Goal: Task Accomplishment & Management: Manage account settings

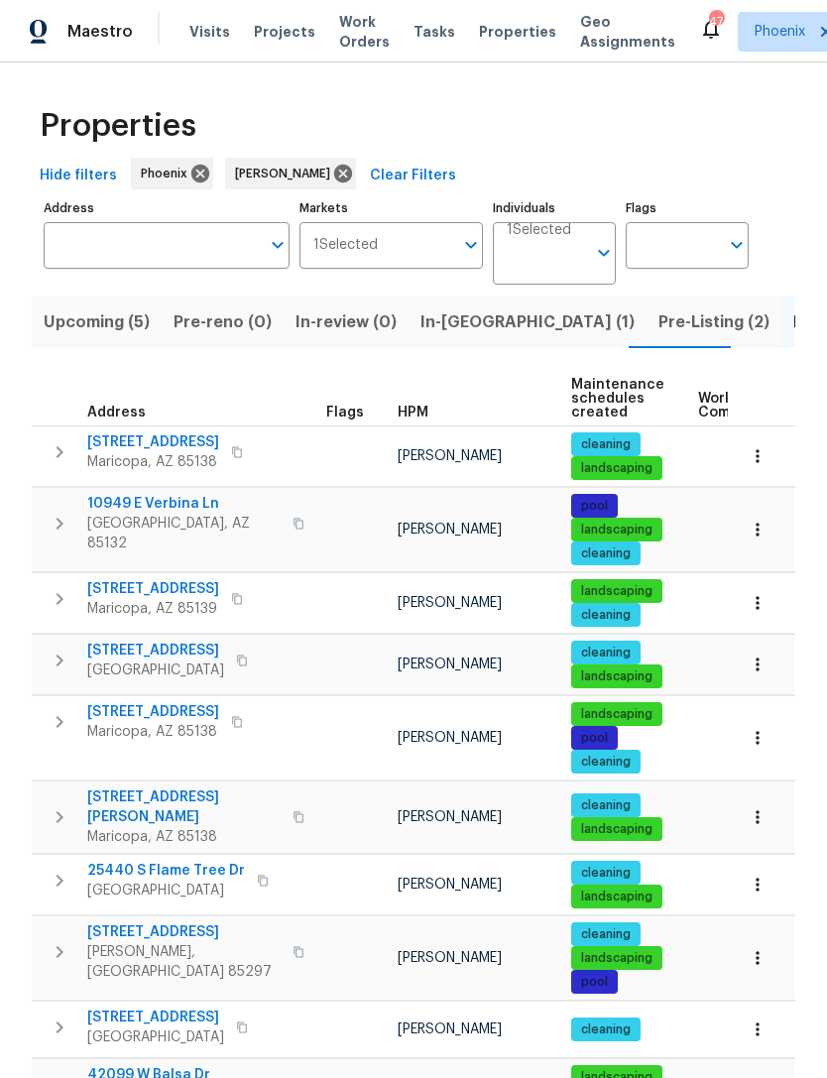
click at [445, 336] on span "In-reno (1)" at bounding box center [527, 322] width 214 height 28
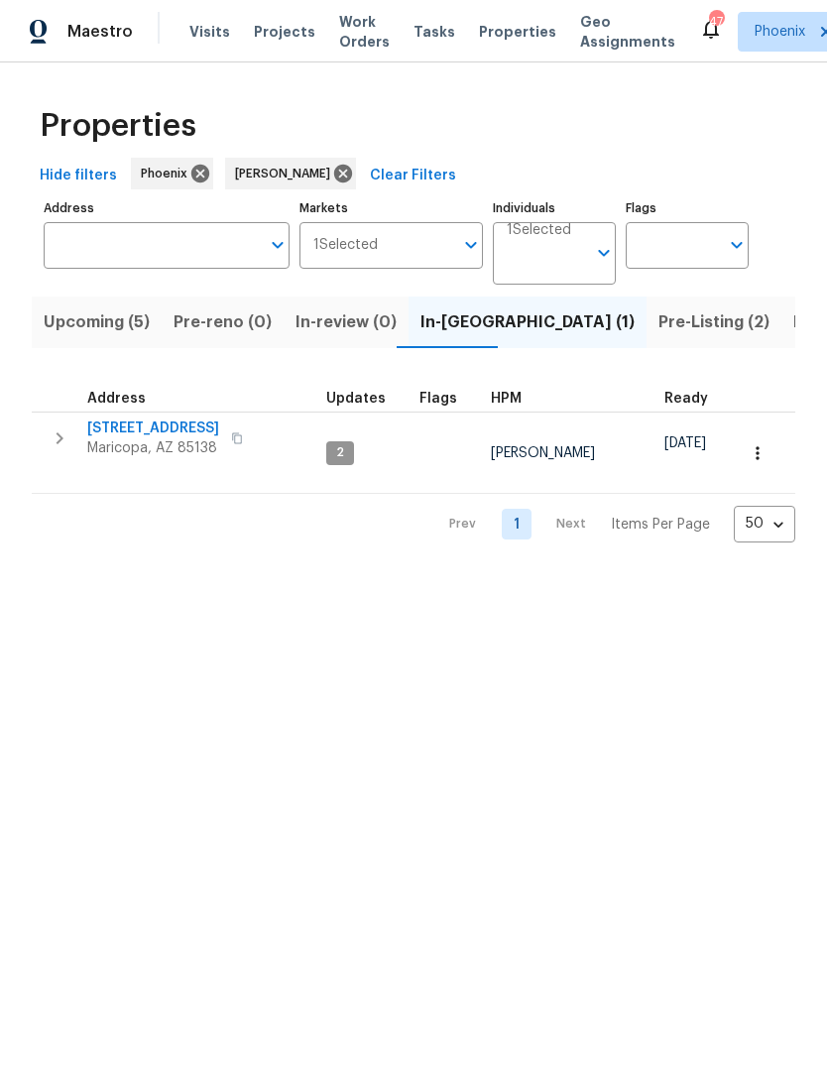
click at [175, 438] on span "[STREET_ADDRESS]" at bounding box center [153, 428] width 132 height 20
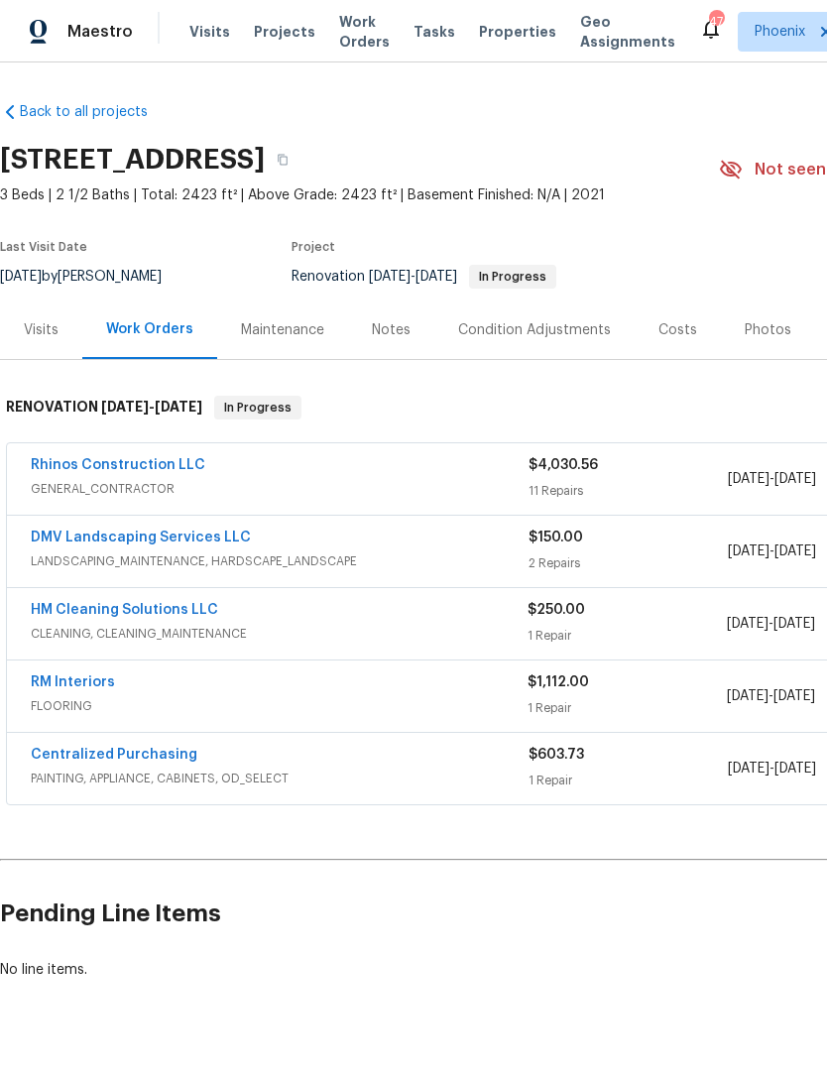
click at [753, 340] on div "Photos" at bounding box center [768, 330] width 47 height 20
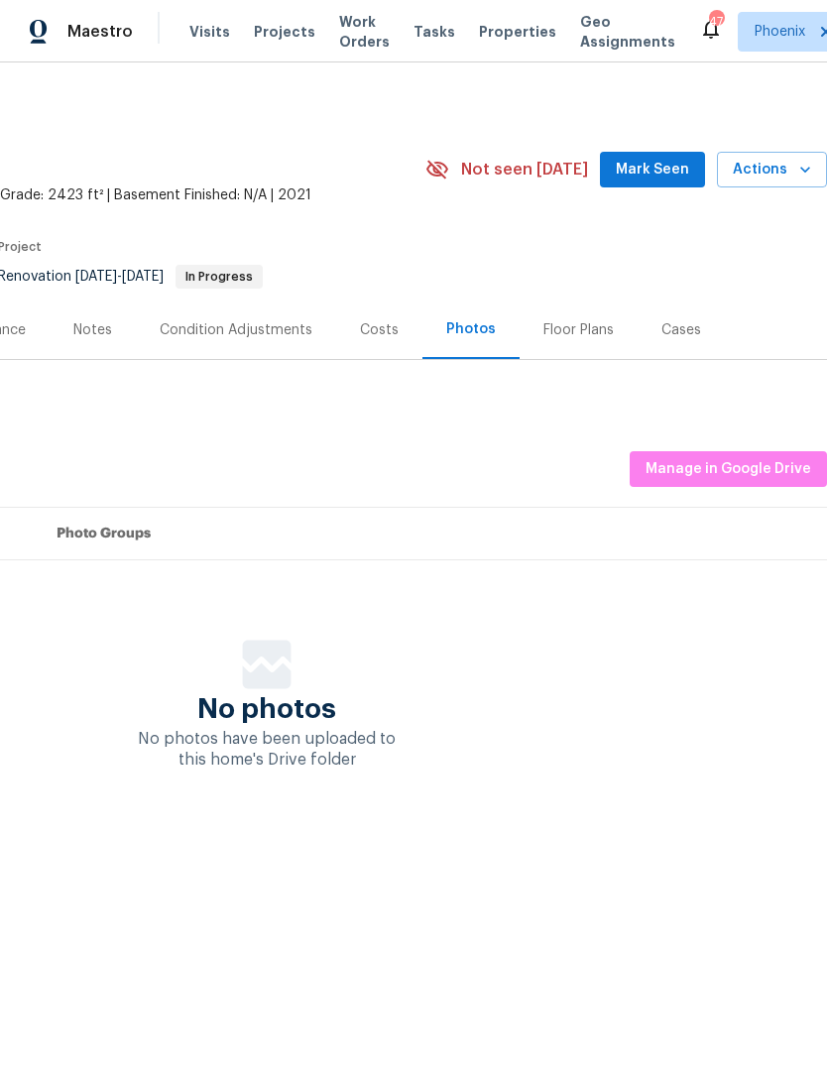
scroll to position [0, 293]
click at [751, 482] on span "Manage in Google Drive" at bounding box center [728, 469] width 166 height 25
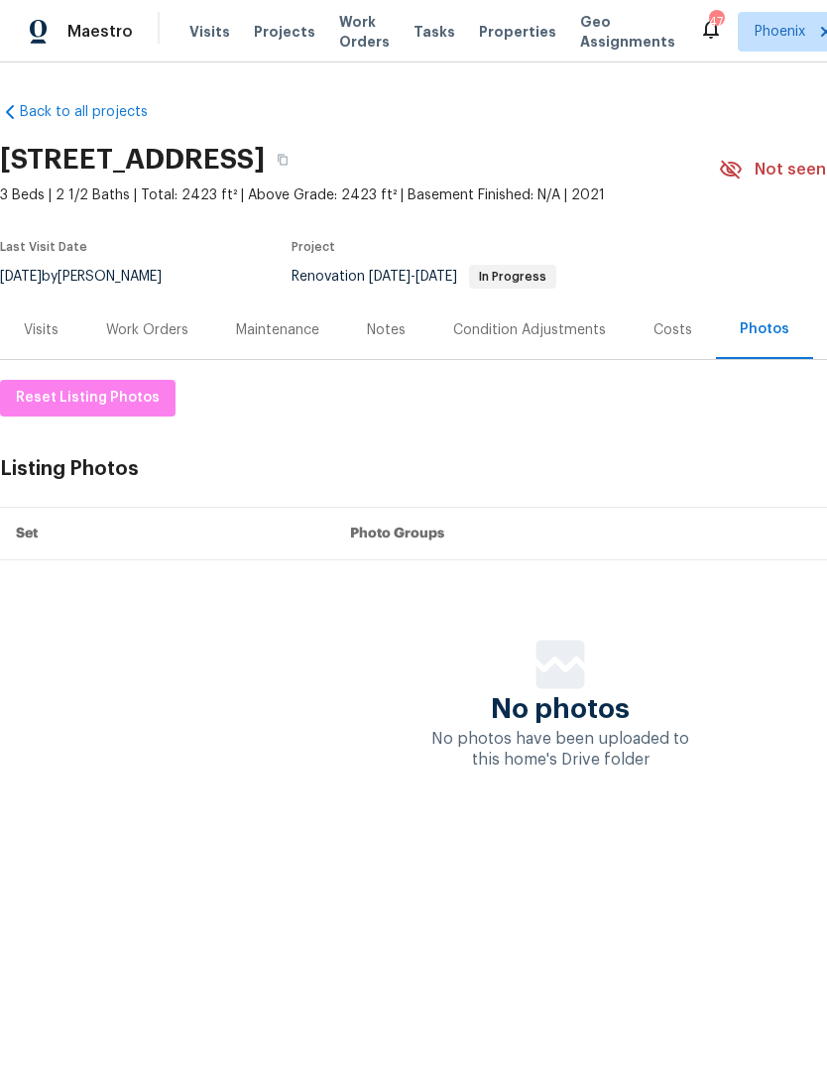
click at [164, 340] on div "Work Orders" at bounding box center [147, 330] width 82 height 20
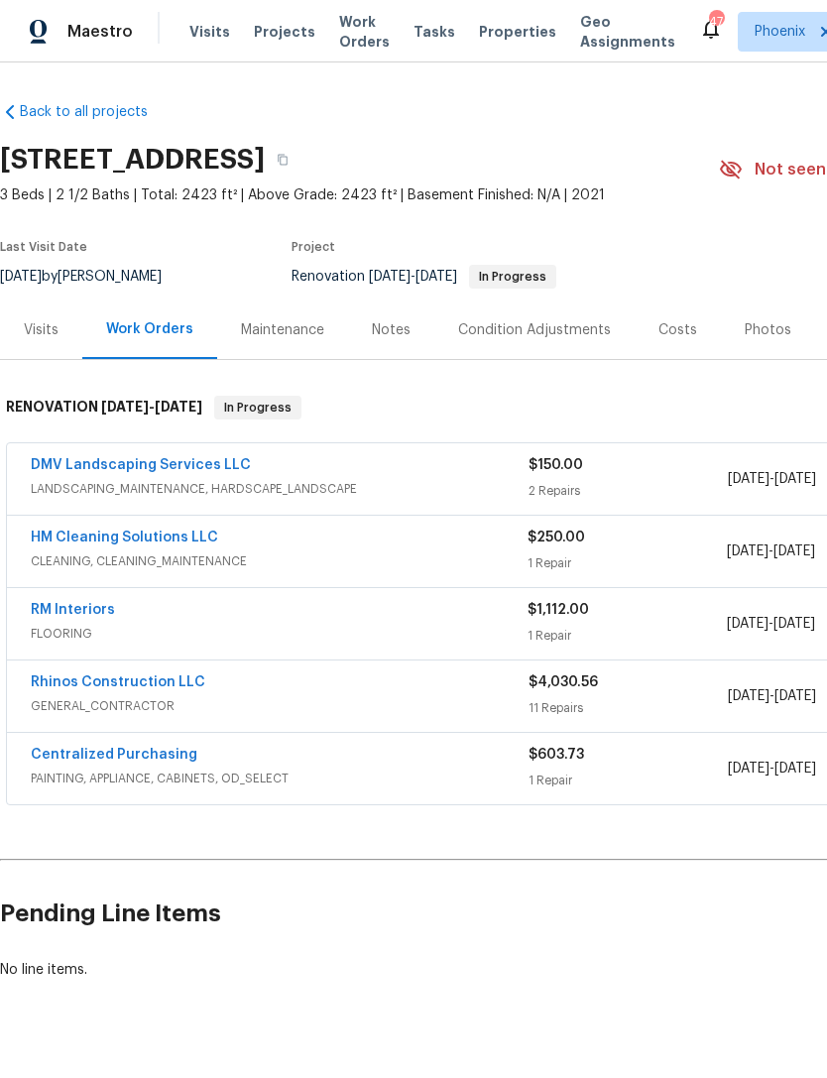
click at [129, 689] on link "Rhinos Construction LLC" at bounding box center [118, 682] width 174 height 14
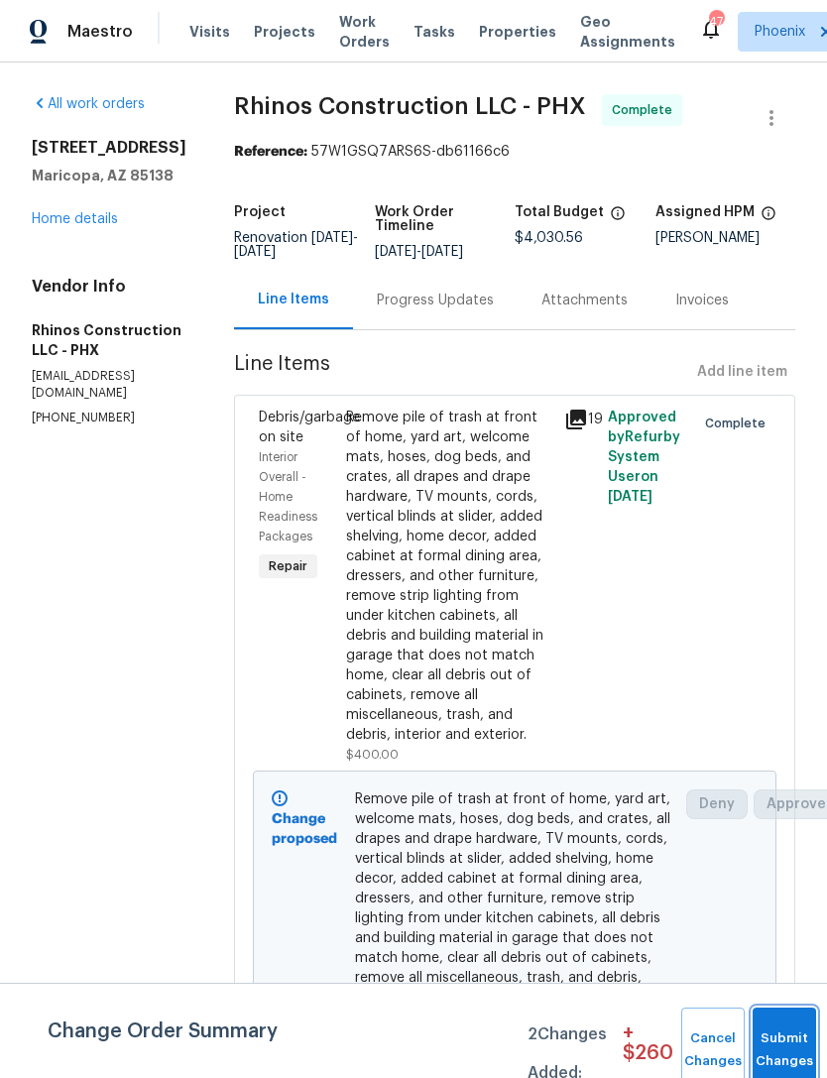
click at [775, 1043] on button "Submit Changes" at bounding box center [783, 1049] width 63 height 85
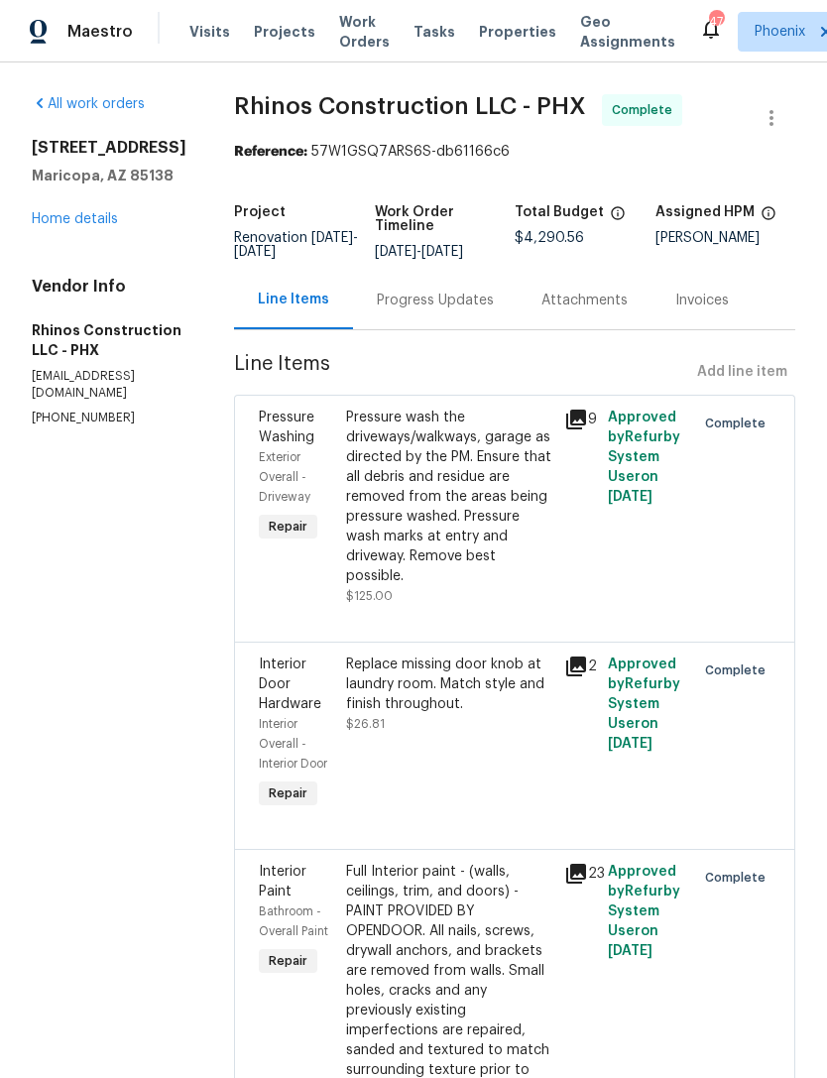
click at [100, 226] on link "Home details" at bounding box center [75, 219] width 86 height 14
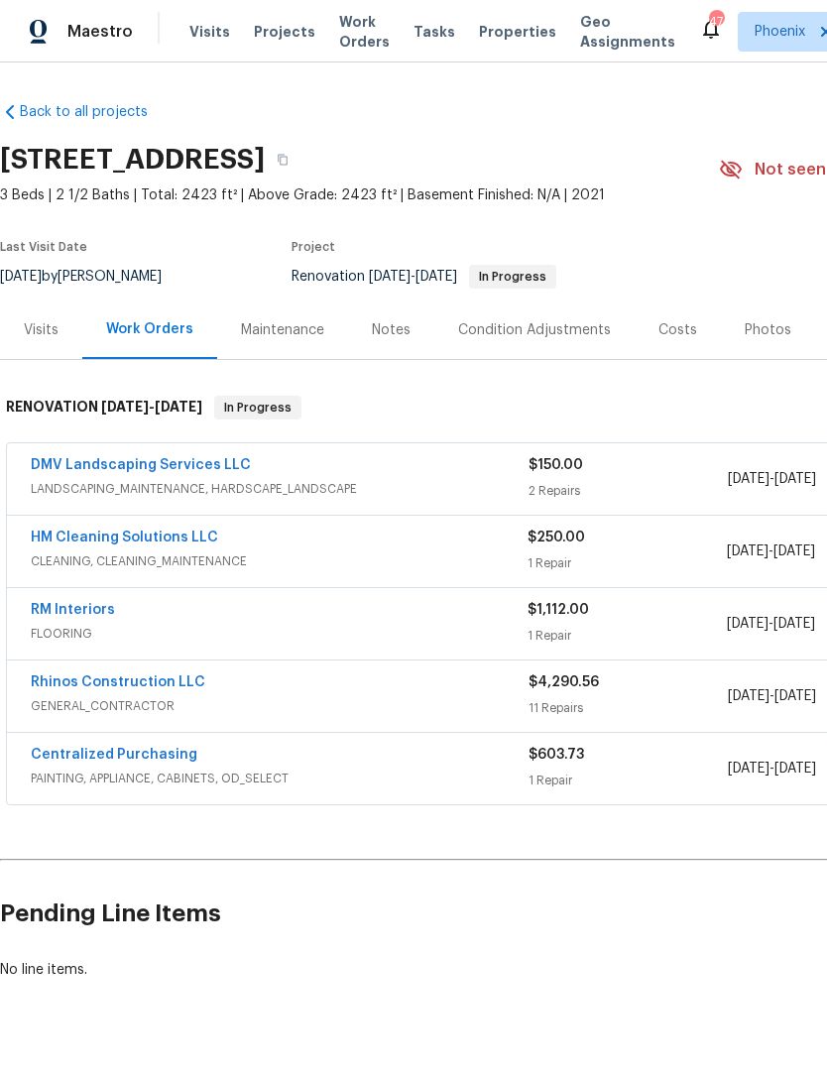
click at [171, 472] on link "DMV Landscaping Services LLC" at bounding box center [141, 465] width 220 height 14
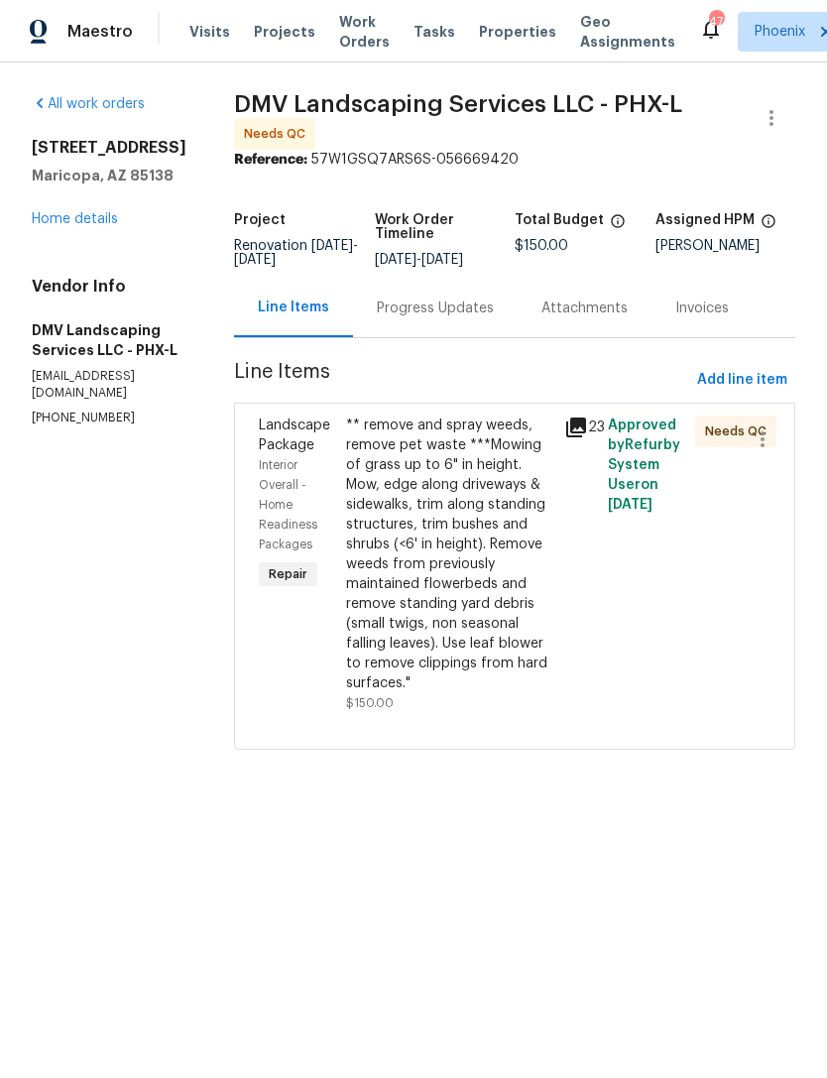
click at [276, 696] on div "Landscape Package Interior Overall - Home Readiness Packages Repair" at bounding box center [296, 563] width 87 height 309
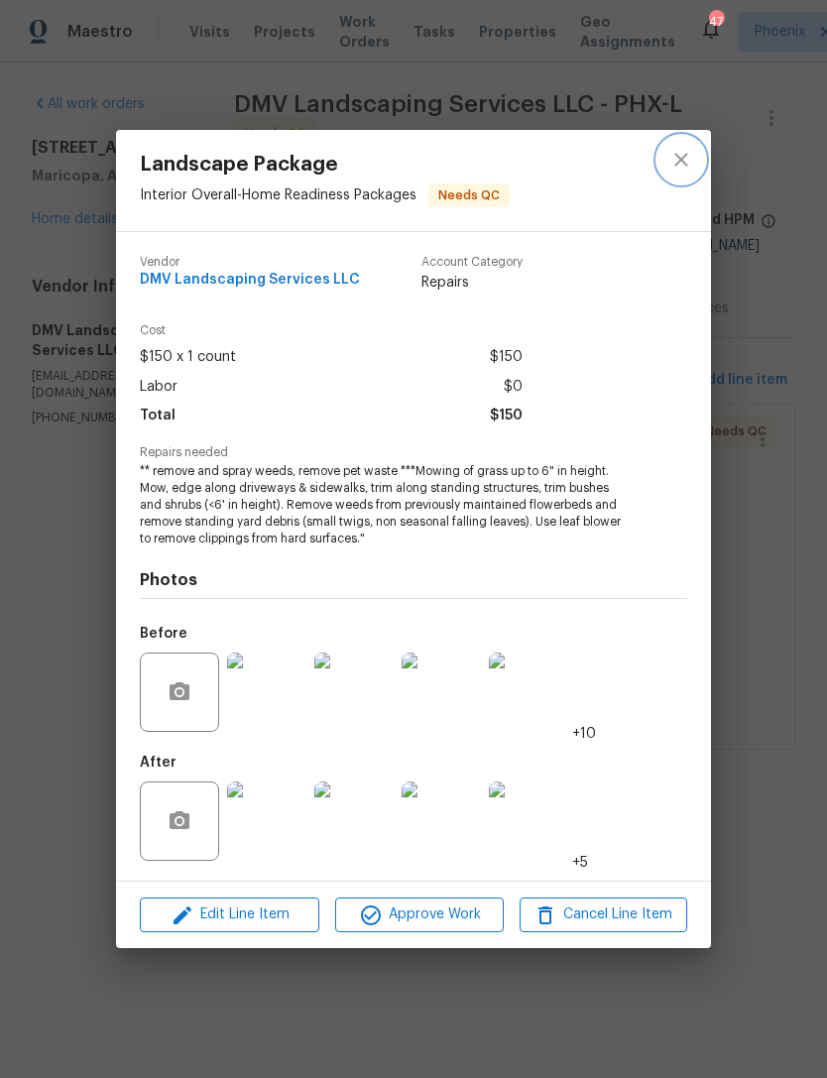
click at [686, 161] on icon "close" at bounding box center [681, 160] width 24 height 24
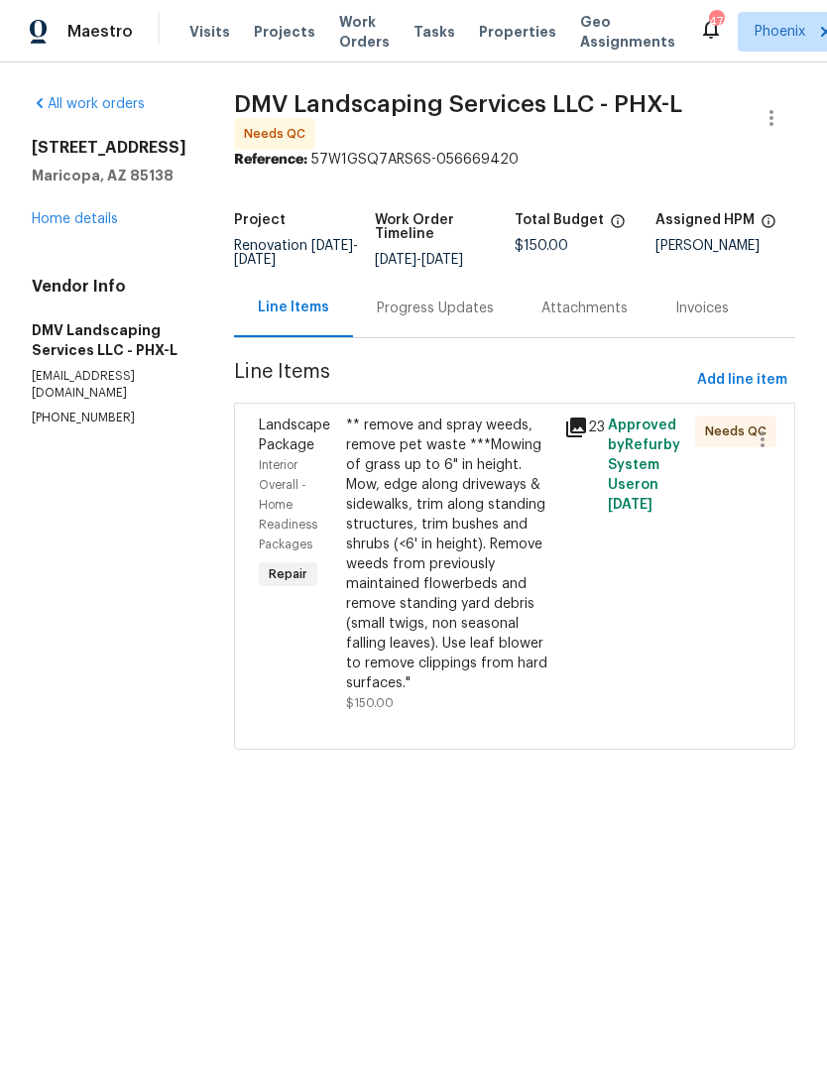
click at [422, 337] on div "Progress Updates" at bounding box center [435, 308] width 165 height 58
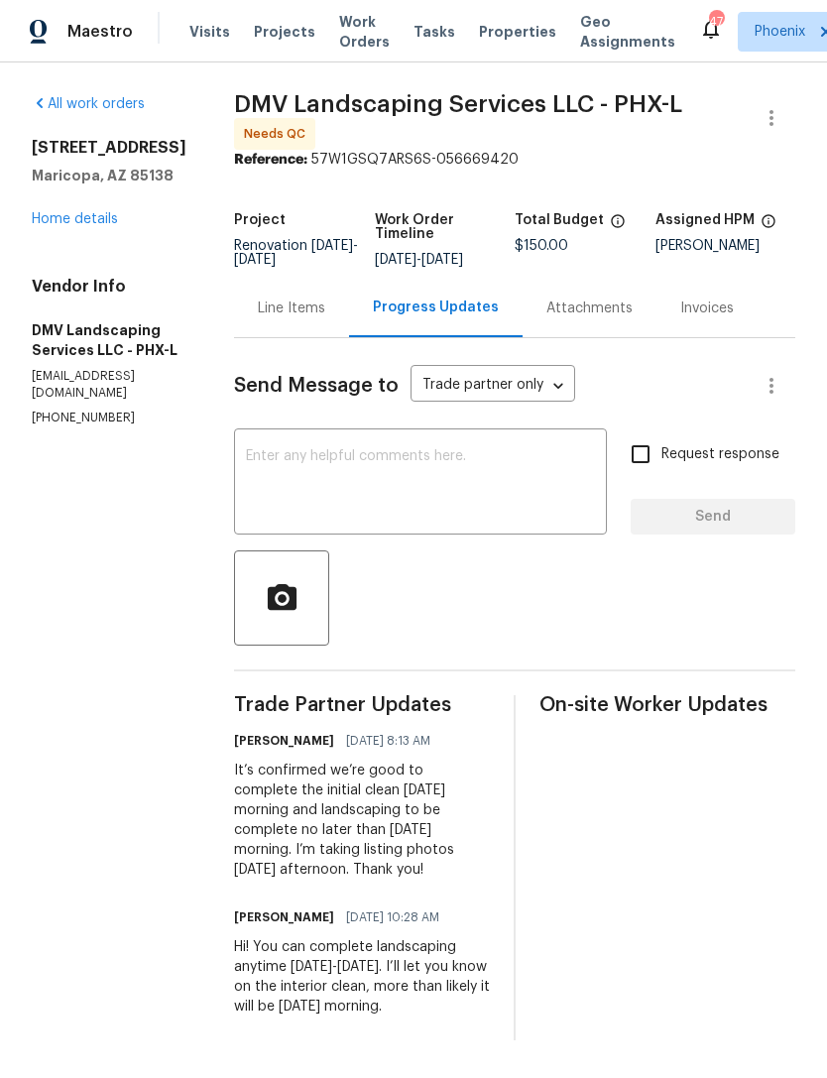
click at [264, 318] on div "Line Items" at bounding box center [291, 308] width 67 height 20
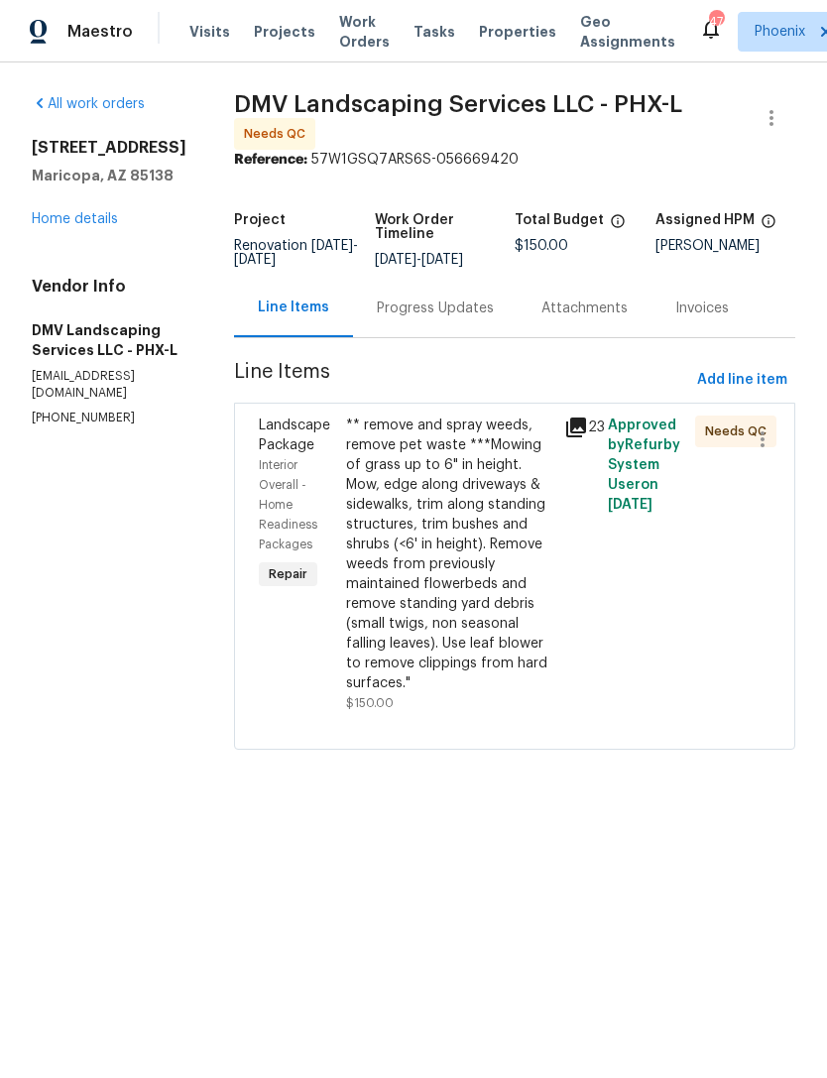
click at [538, 522] on div "** remove and spray weeds, remove pet waste ***Mowing of grass up to 6" in heig…" at bounding box center [449, 554] width 206 height 278
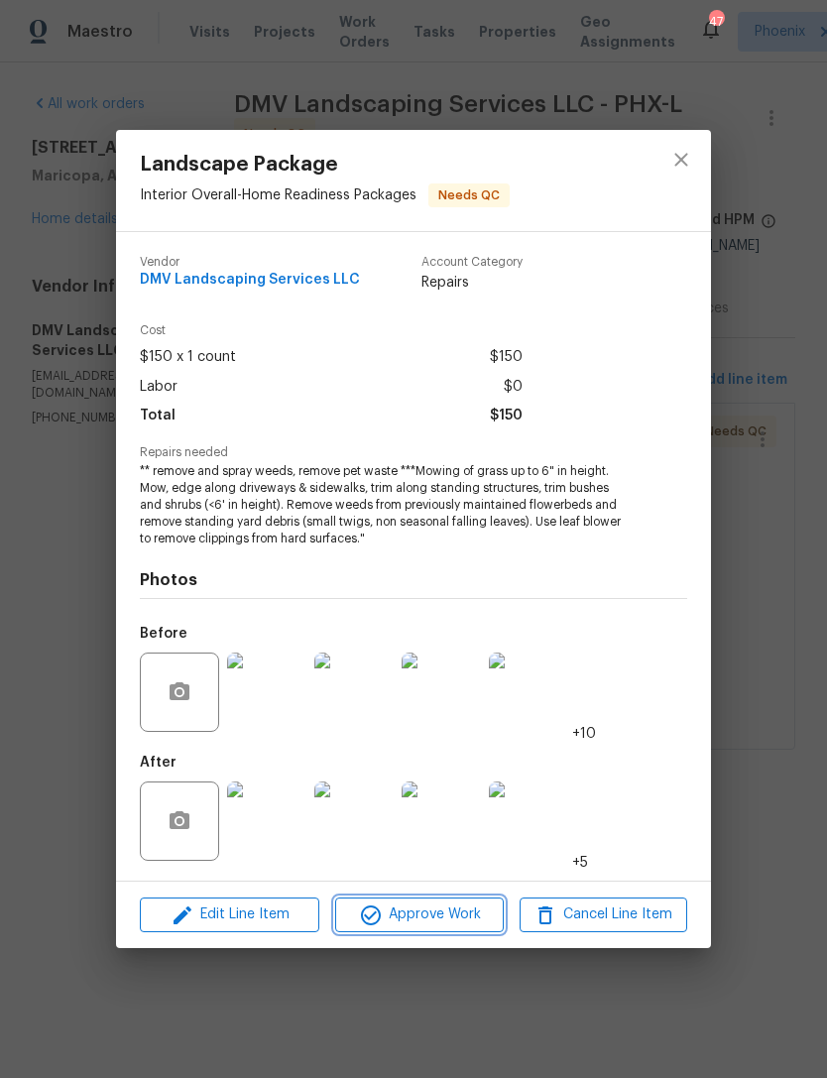
click at [439, 920] on span "Approve Work" at bounding box center [419, 914] width 156 height 25
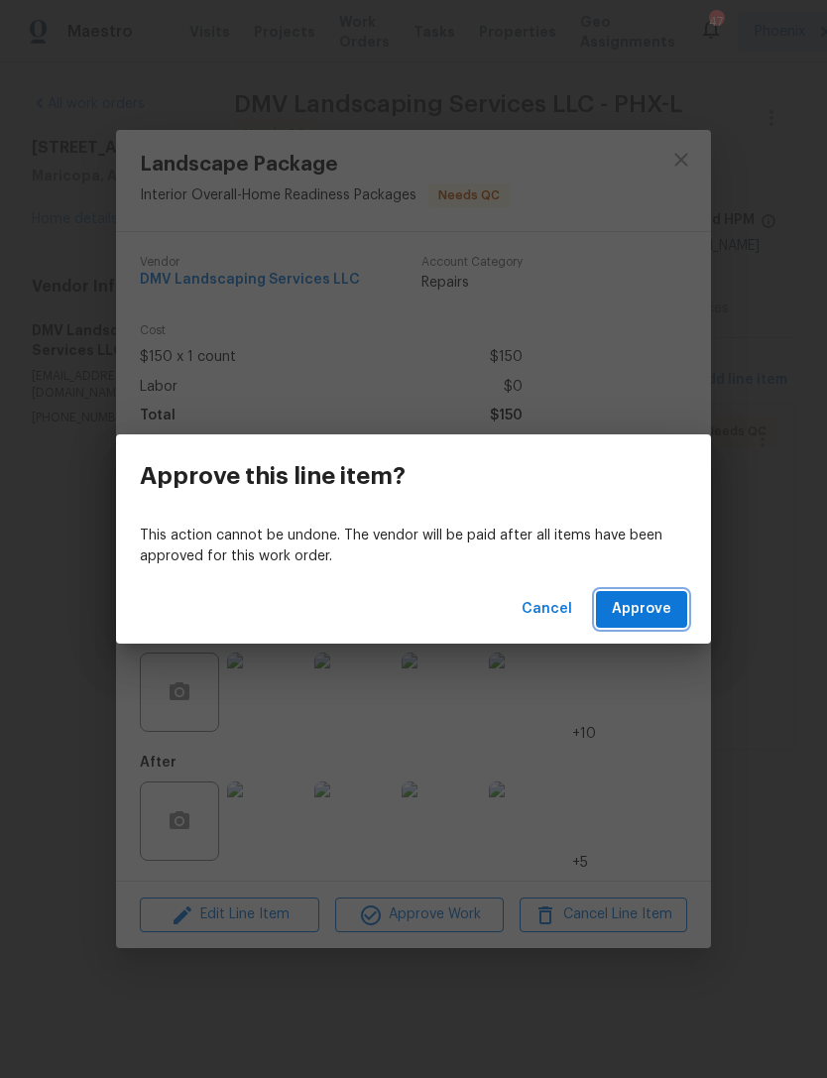
click at [668, 616] on span "Approve" at bounding box center [641, 609] width 59 height 25
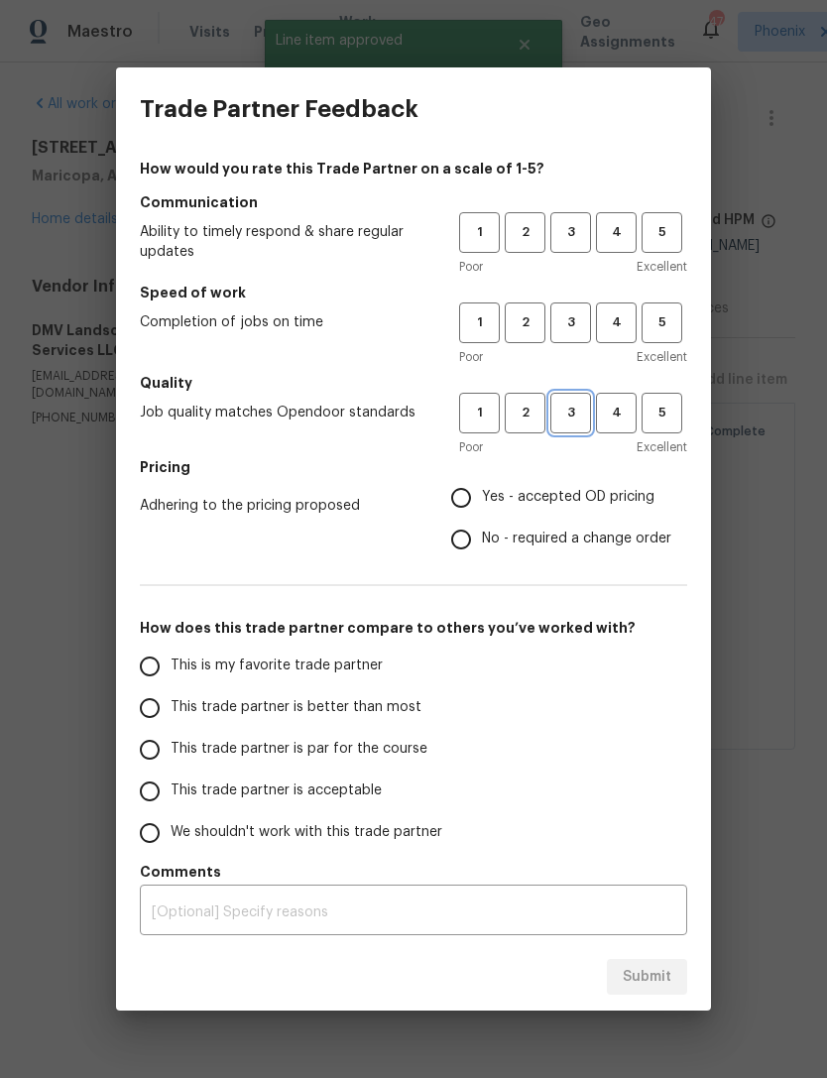
click at [572, 418] on span "3" at bounding box center [570, 413] width 37 height 23
click at [579, 337] on button "3" at bounding box center [570, 322] width 41 height 41
click at [566, 217] on button "3" at bounding box center [570, 232] width 41 height 41
click at [467, 500] on input "Yes - accepted OD pricing" at bounding box center [461, 498] width 42 height 42
radio input "true"
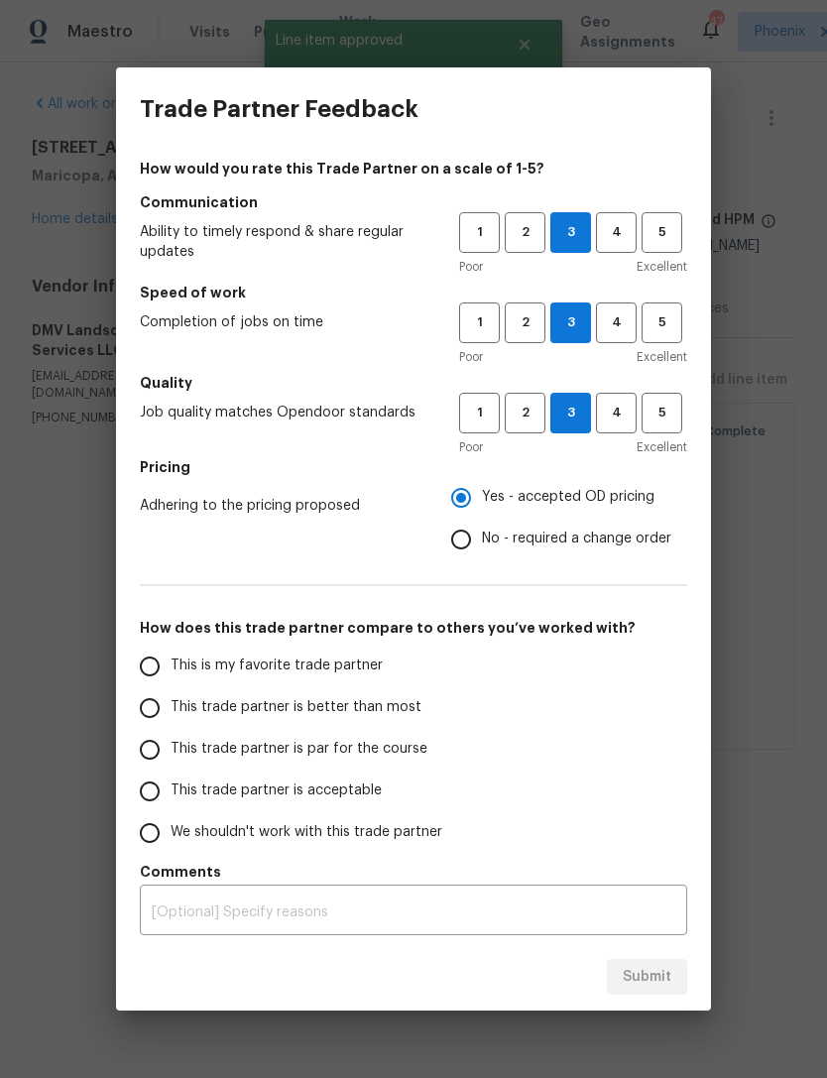
click at [145, 672] on input "This is my favorite trade partner" at bounding box center [150, 666] width 42 height 42
click at [668, 989] on button "Submit" at bounding box center [647, 977] width 80 height 37
radio input "true"
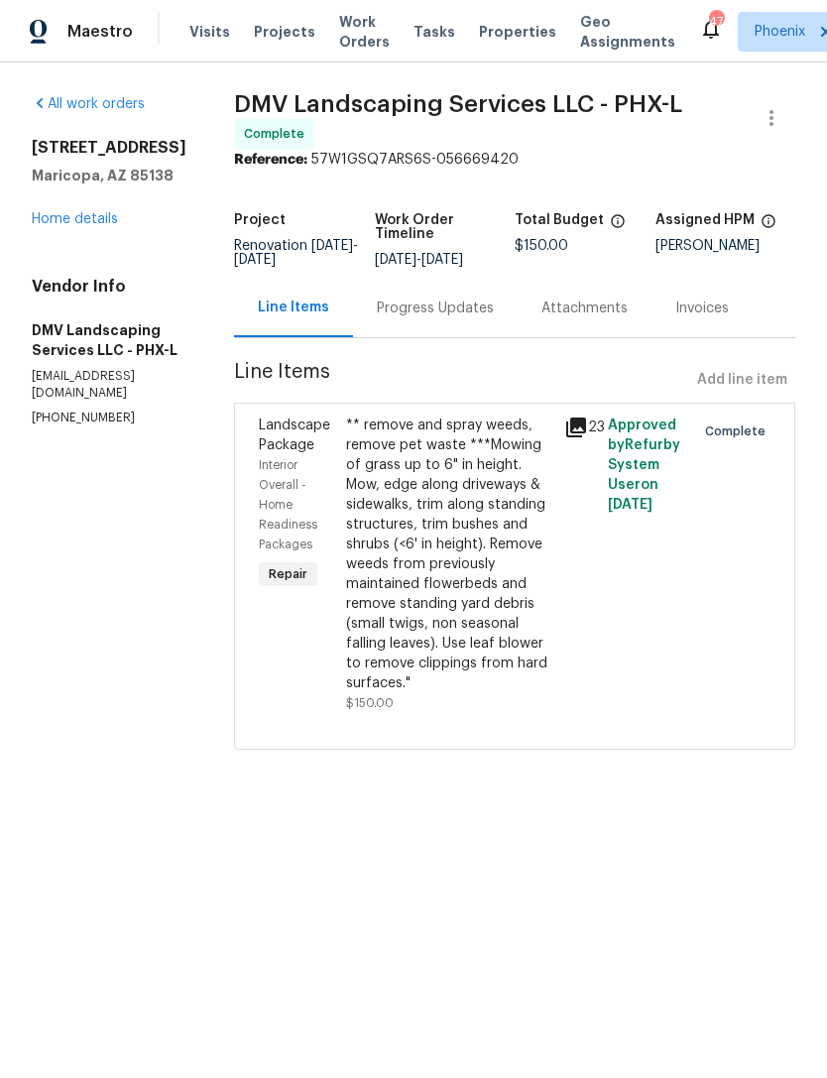
click at [97, 226] on link "Home details" at bounding box center [75, 219] width 86 height 14
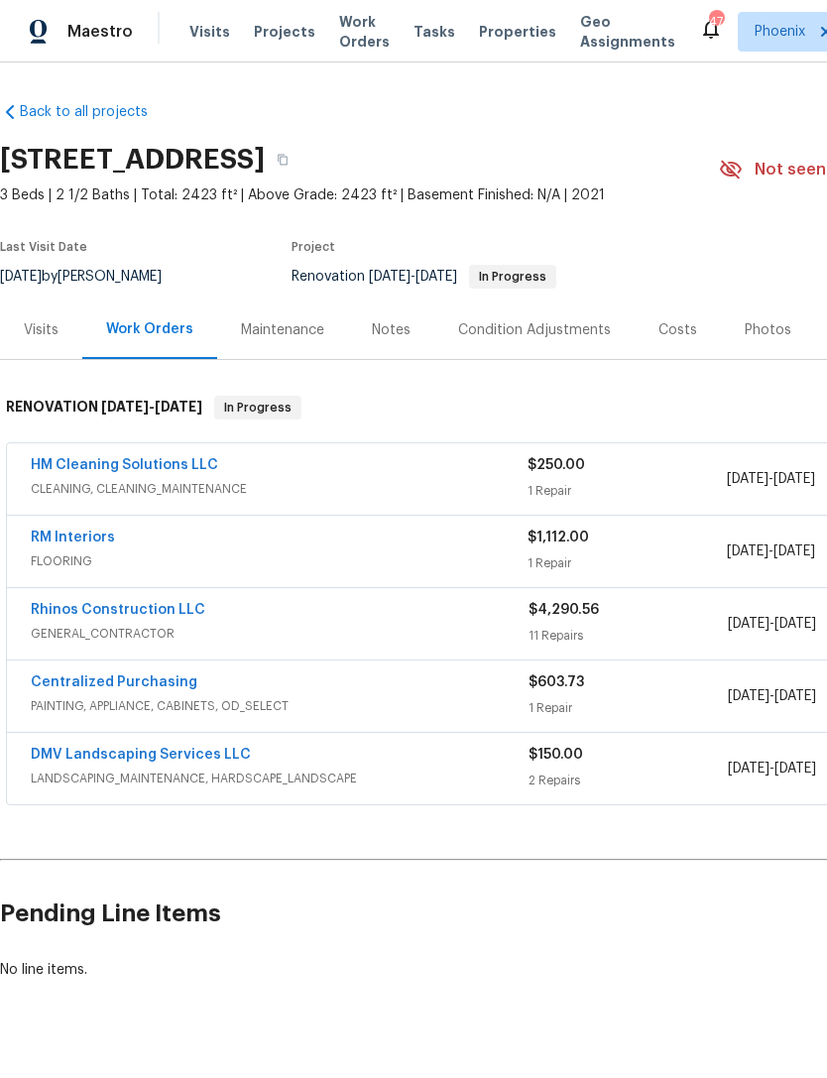
click at [107, 544] on link "RM Interiors" at bounding box center [73, 537] width 84 height 14
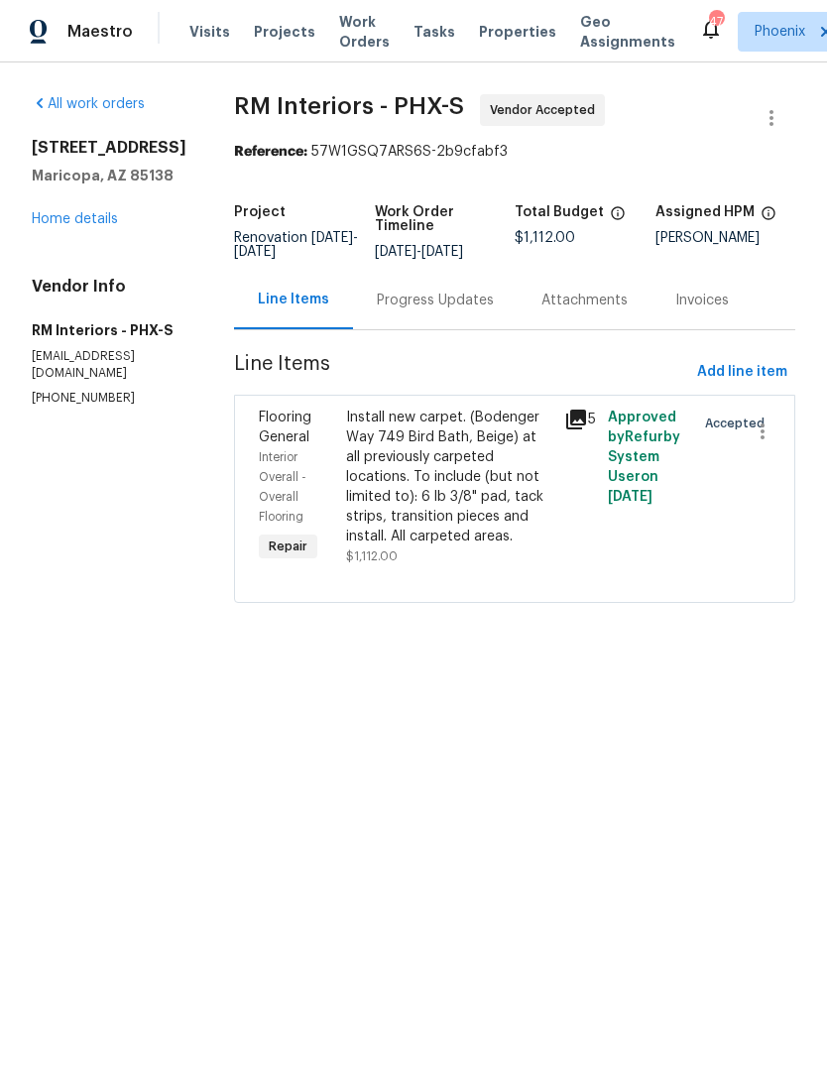
click at [430, 310] on div "Progress Updates" at bounding box center [435, 300] width 117 height 20
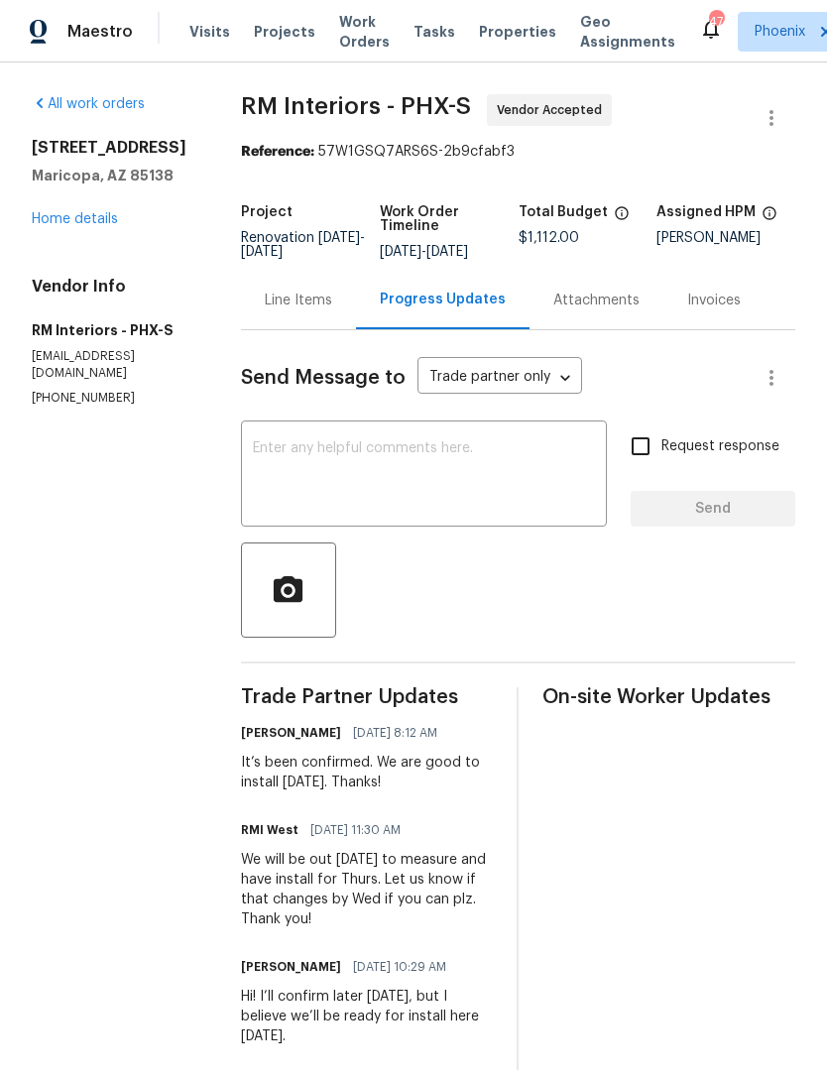
copy h2 "[STREET_ADDRESS]"
click at [101, 226] on link "Home details" at bounding box center [75, 219] width 86 height 14
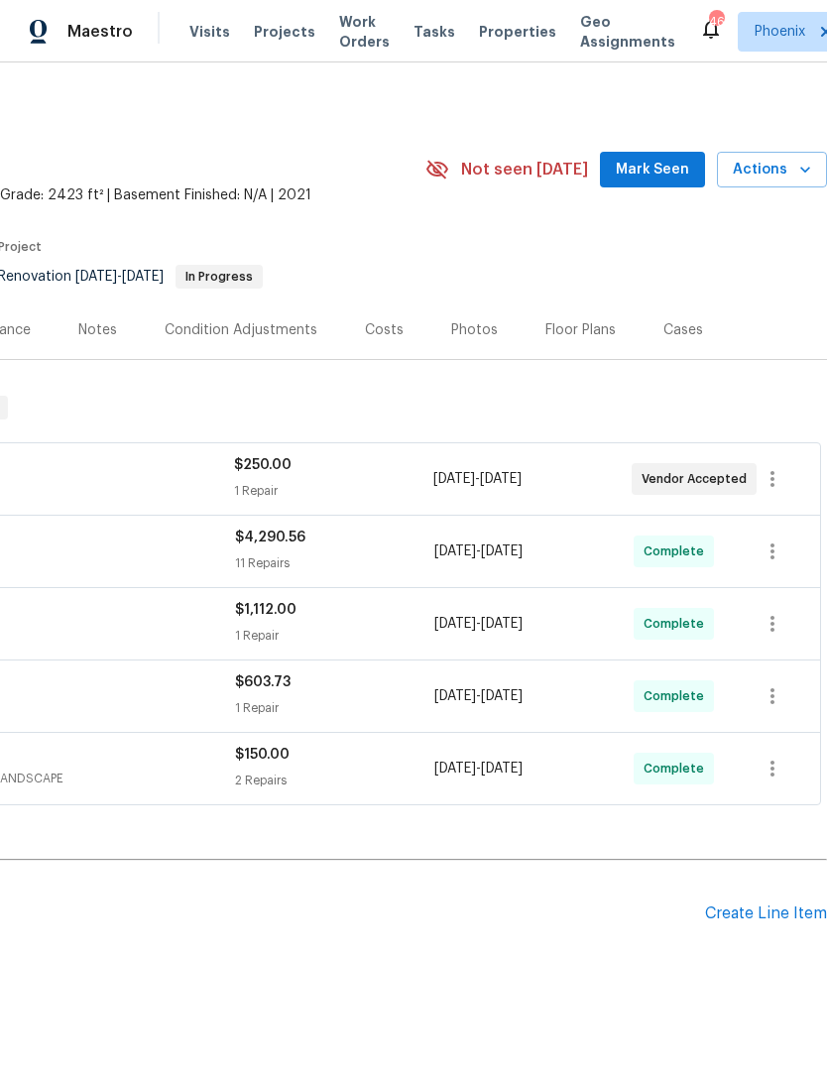
scroll to position [0, 293]
click at [664, 182] on span "Mark Seen" at bounding box center [652, 170] width 73 height 25
click at [791, 182] on span "Actions" at bounding box center [772, 170] width 78 height 25
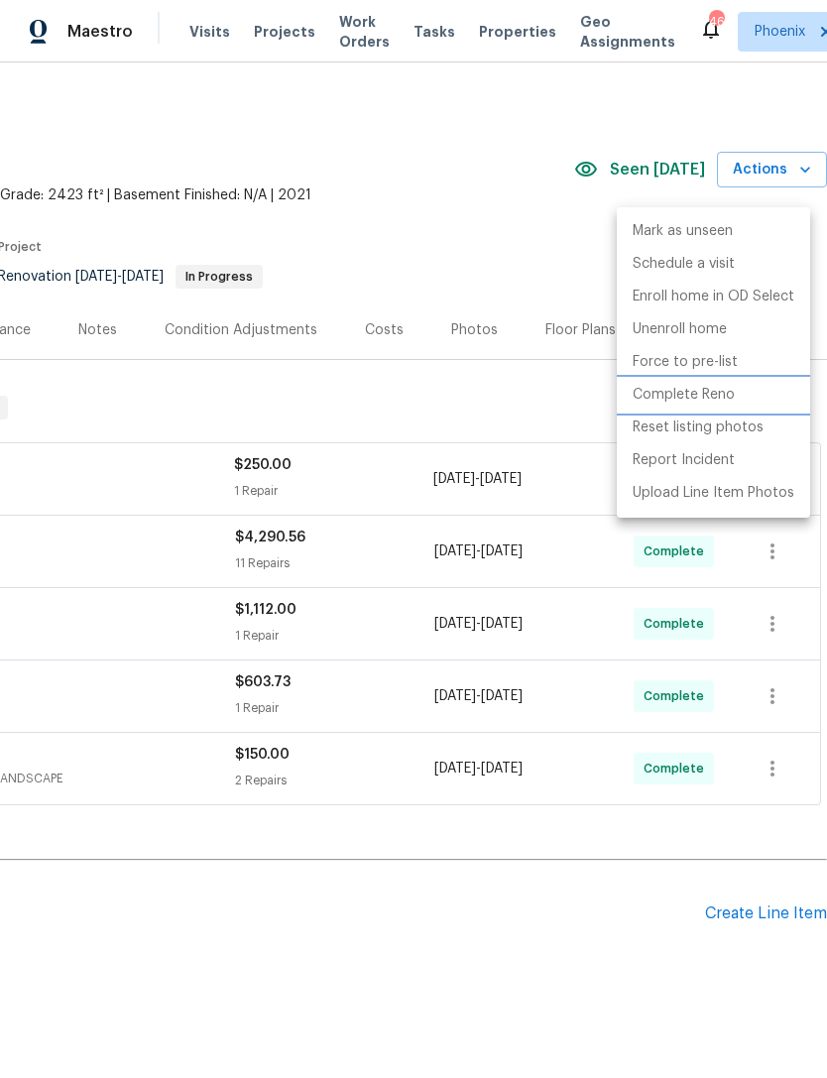
click at [708, 398] on p "Complete Reno" at bounding box center [683, 395] width 102 height 21
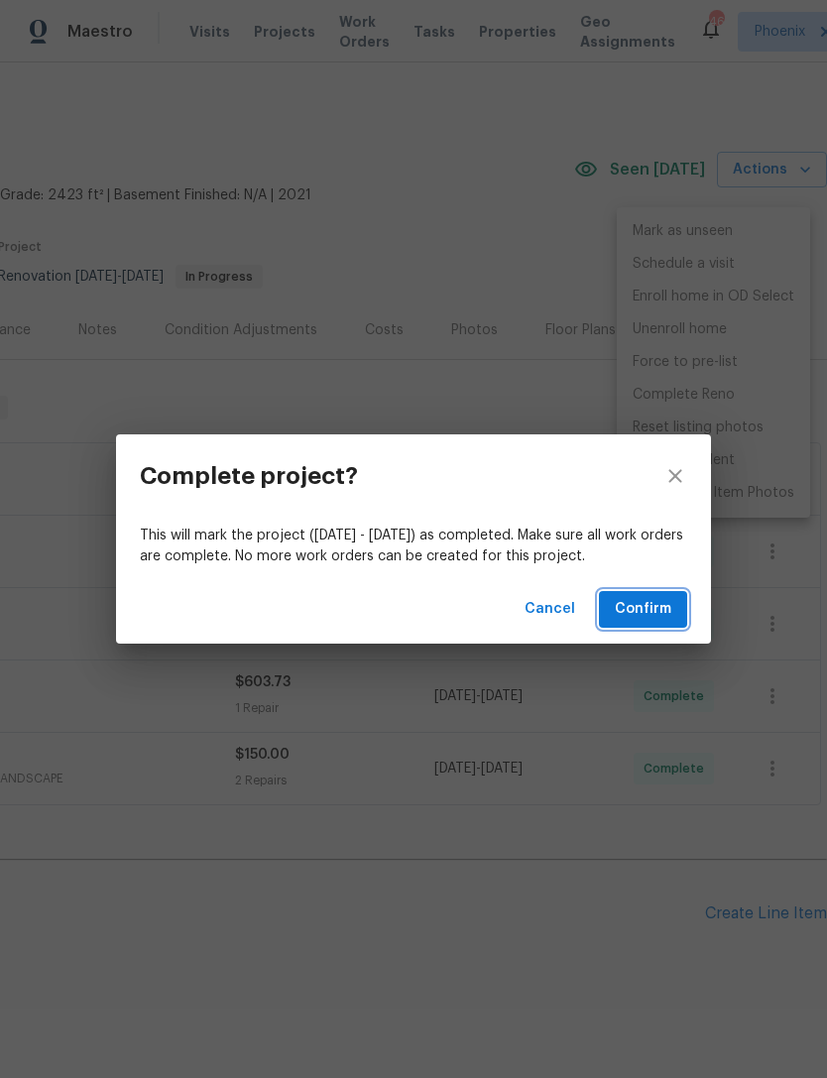
click at [659, 613] on span "Confirm" at bounding box center [643, 609] width 57 height 25
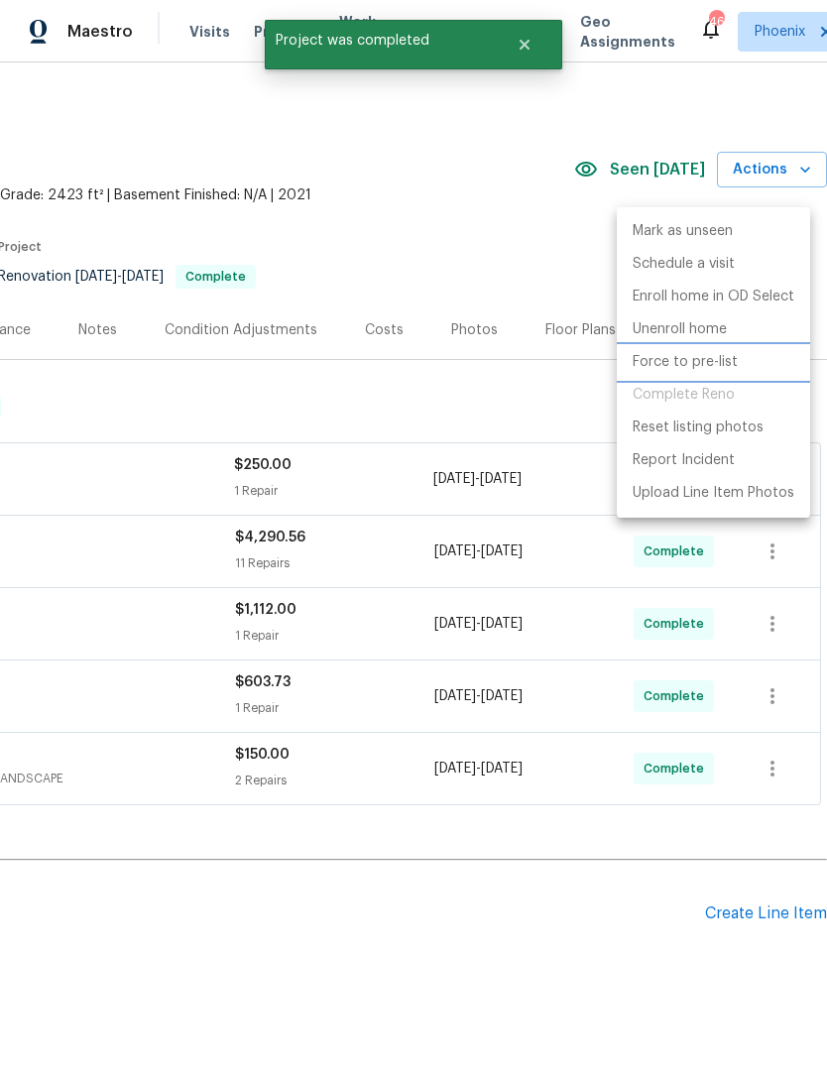
click at [724, 367] on p "Force to pre-list" at bounding box center [684, 362] width 105 height 21
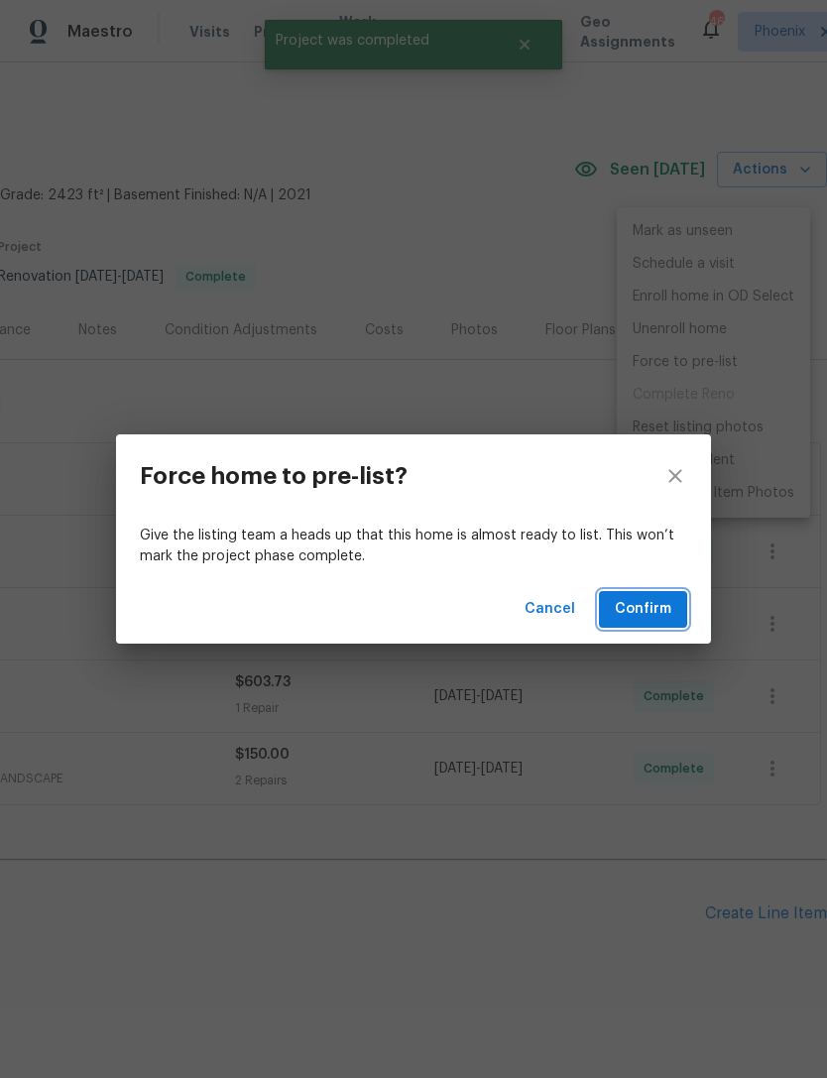
click at [647, 602] on span "Confirm" at bounding box center [643, 609] width 57 height 25
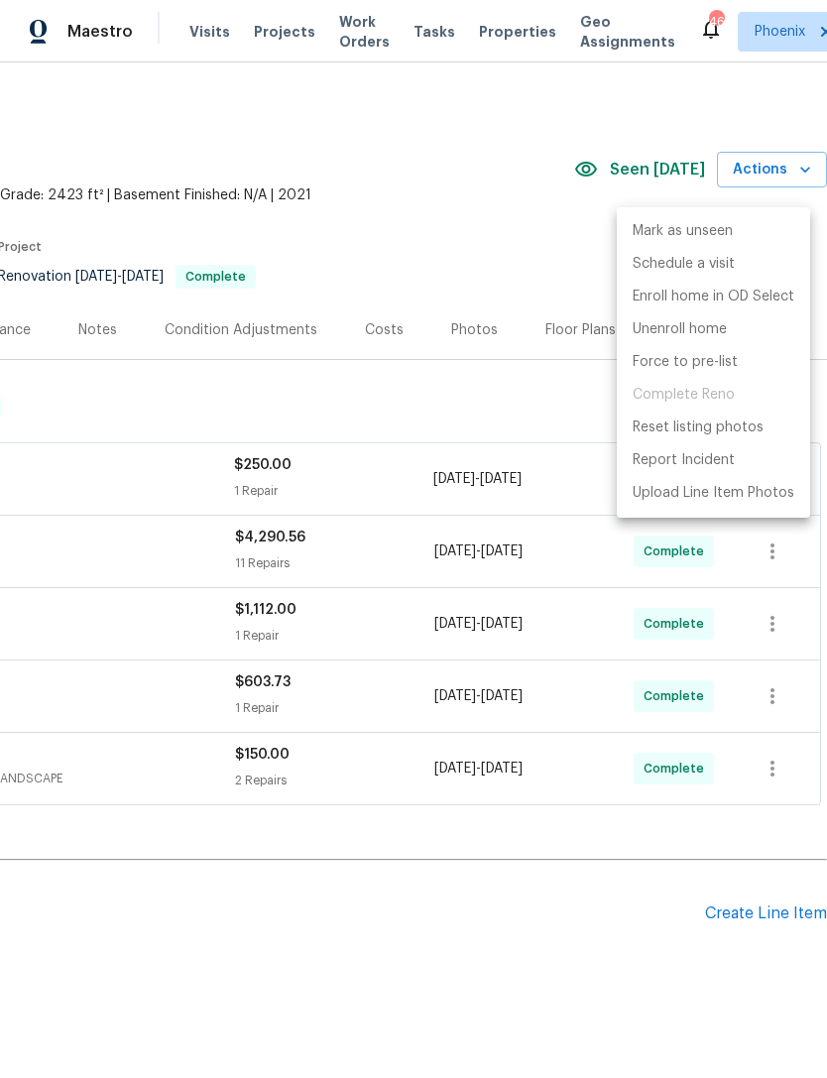
click at [473, 287] on div at bounding box center [413, 539] width 827 height 1078
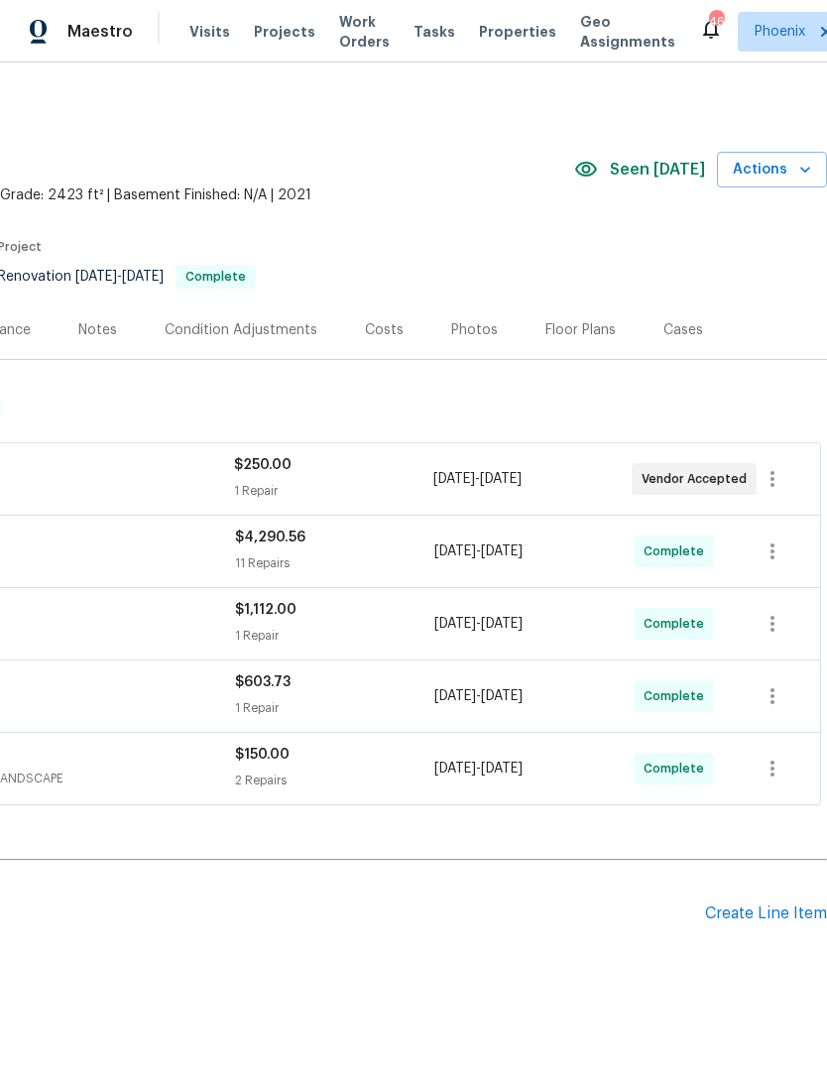
click at [476, 340] on div "Photos" at bounding box center [474, 330] width 47 height 20
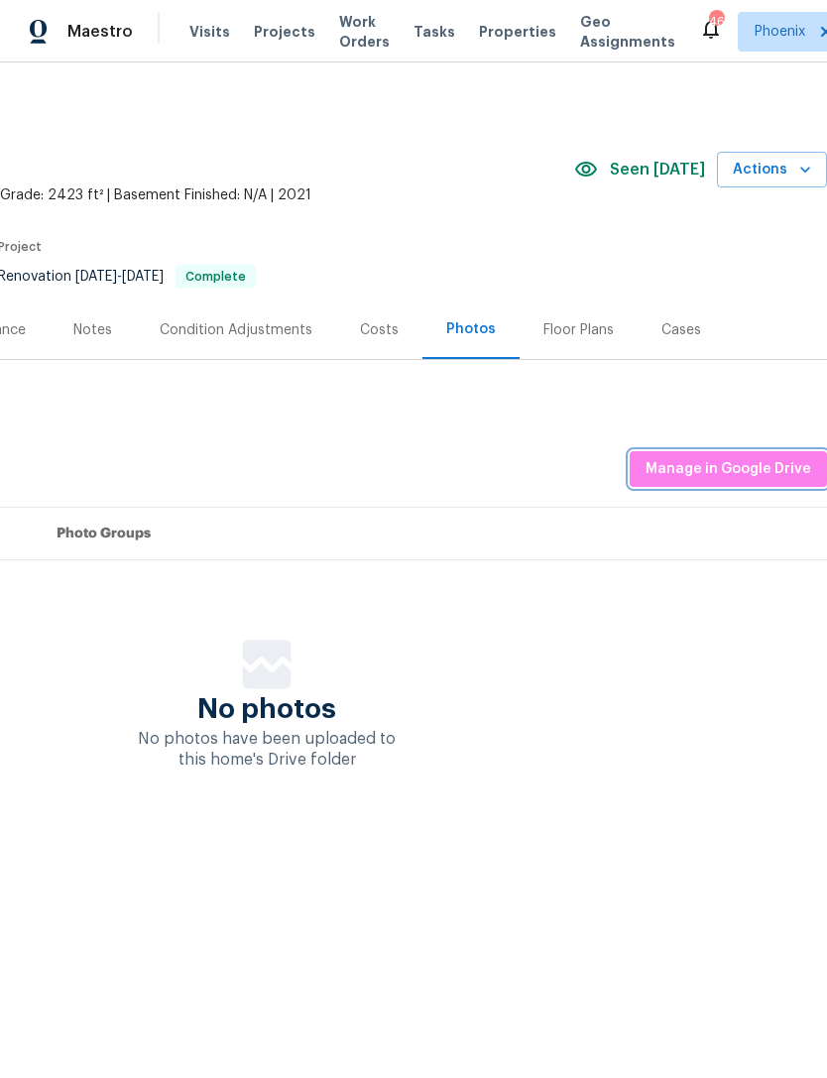
click at [780, 488] on button "Manage in Google Drive" at bounding box center [728, 469] width 197 height 37
click at [785, 188] on button "Actions" at bounding box center [772, 170] width 110 height 37
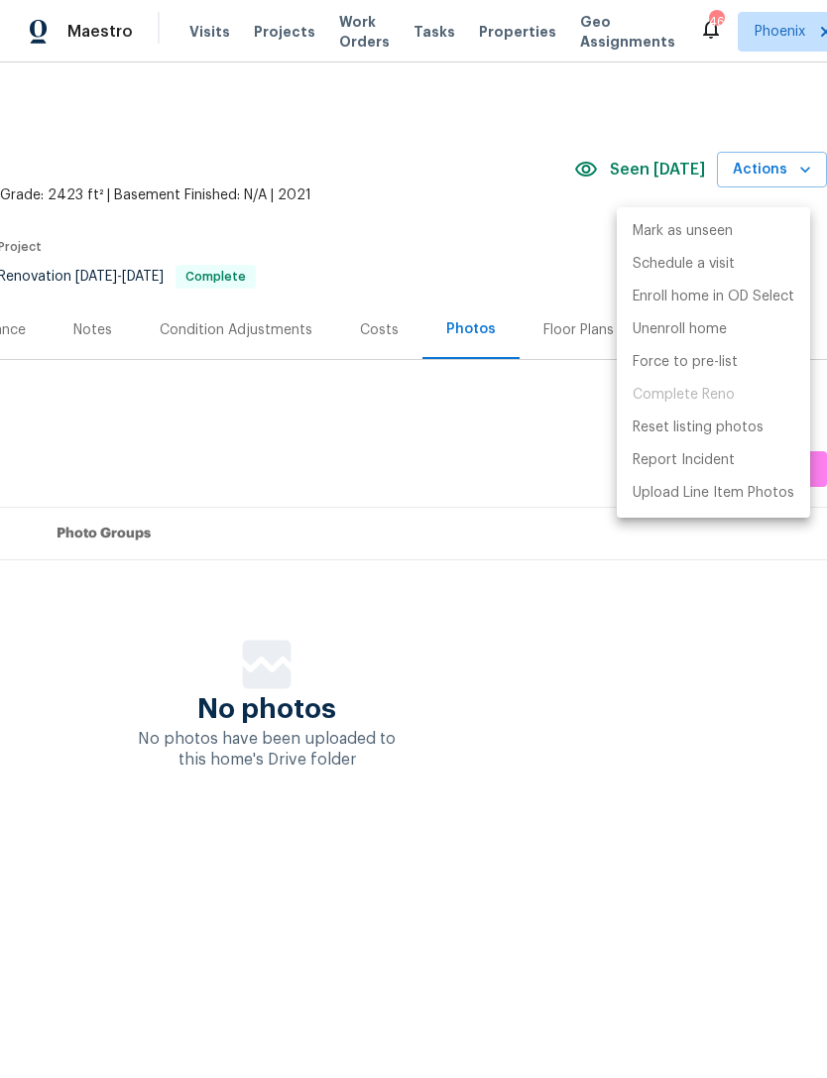
click at [568, 545] on div at bounding box center [413, 539] width 827 height 1078
